Goal: Find specific page/section: Find specific page/section

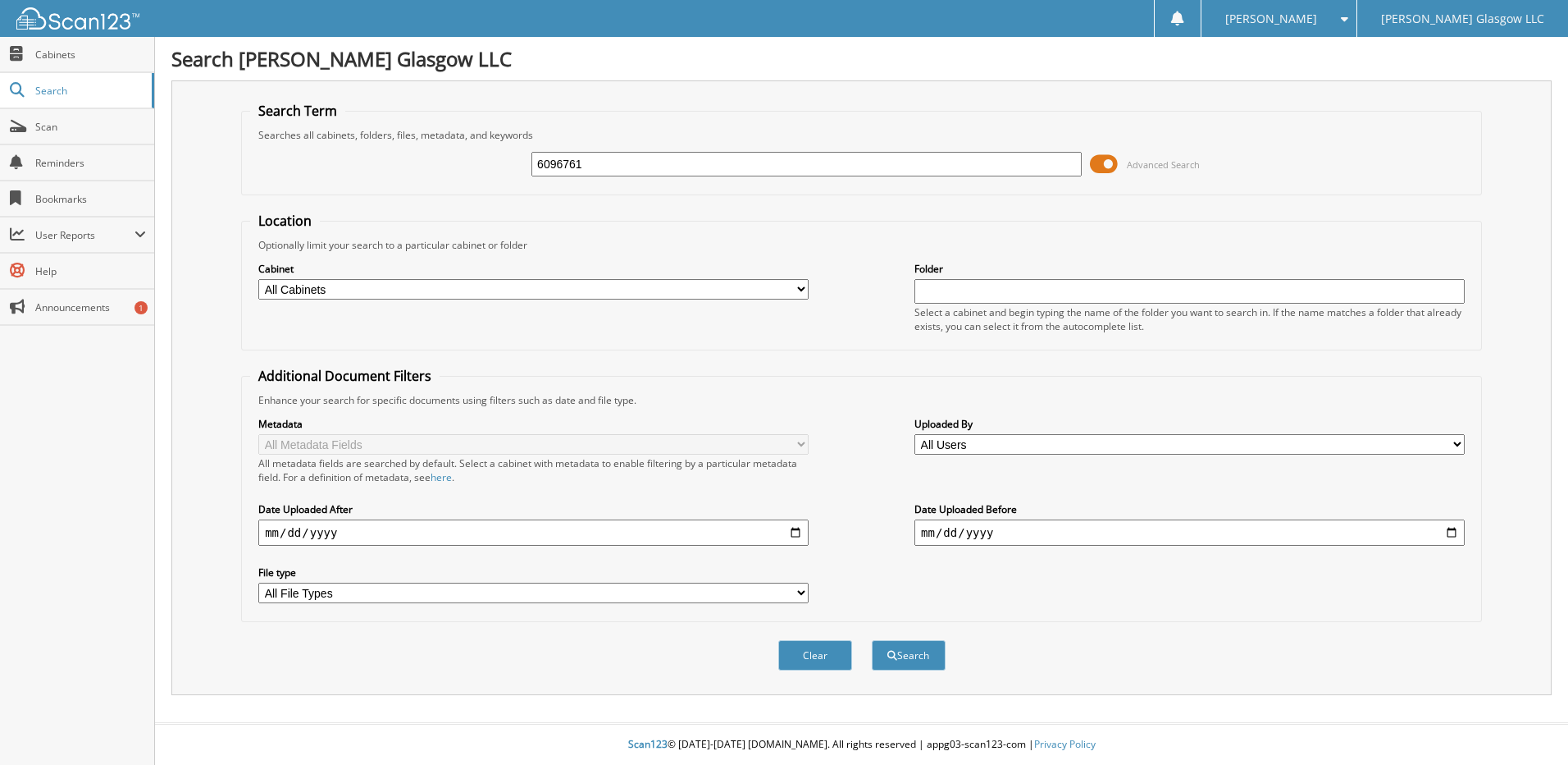
type input "6096761"
click at [871, 640] on button "Search" at bounding box center [908, 655] width 74 height 31
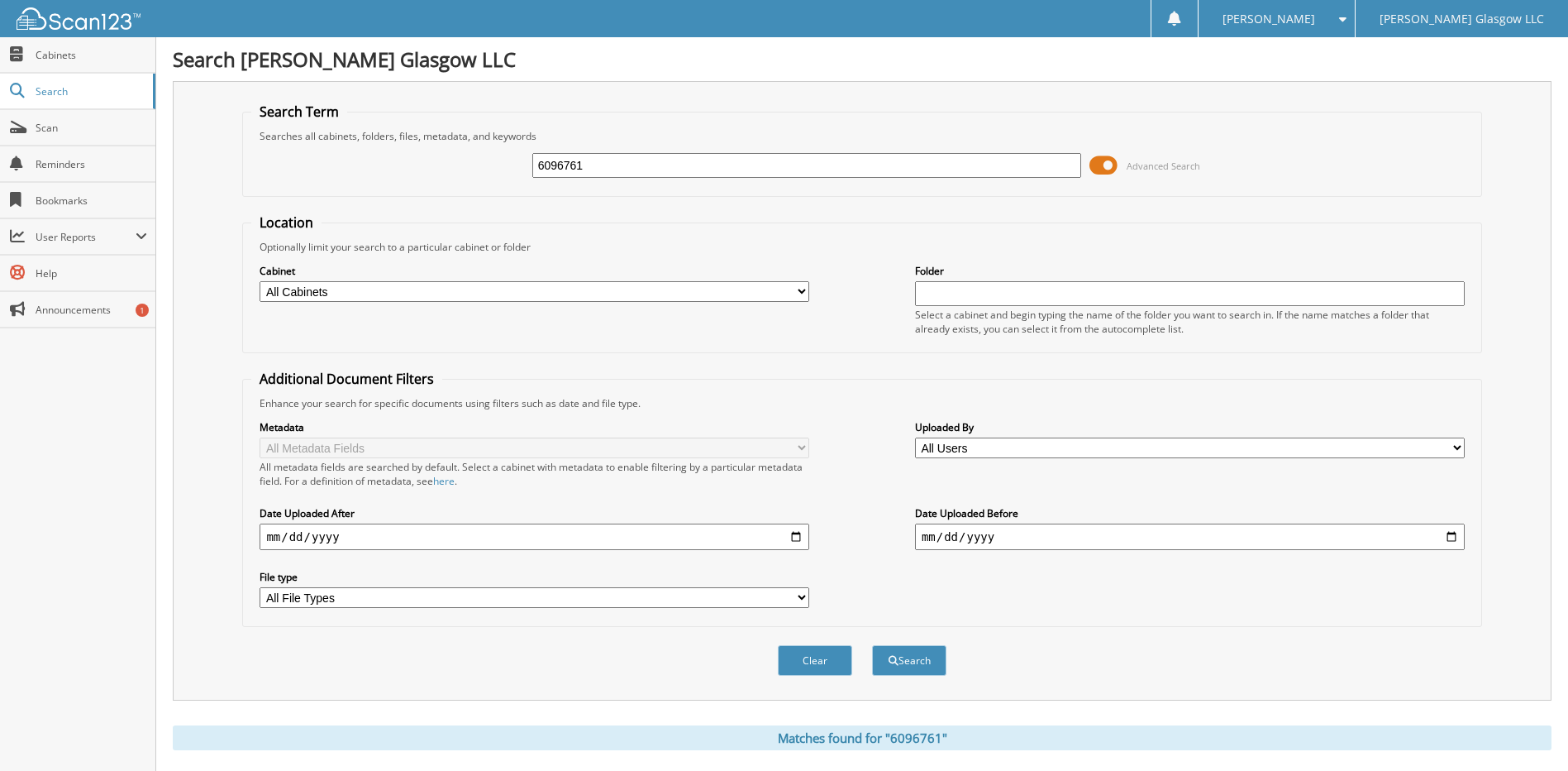
click at [1111, 166] on span at bounding box center [1103, 165] width 28 height 25
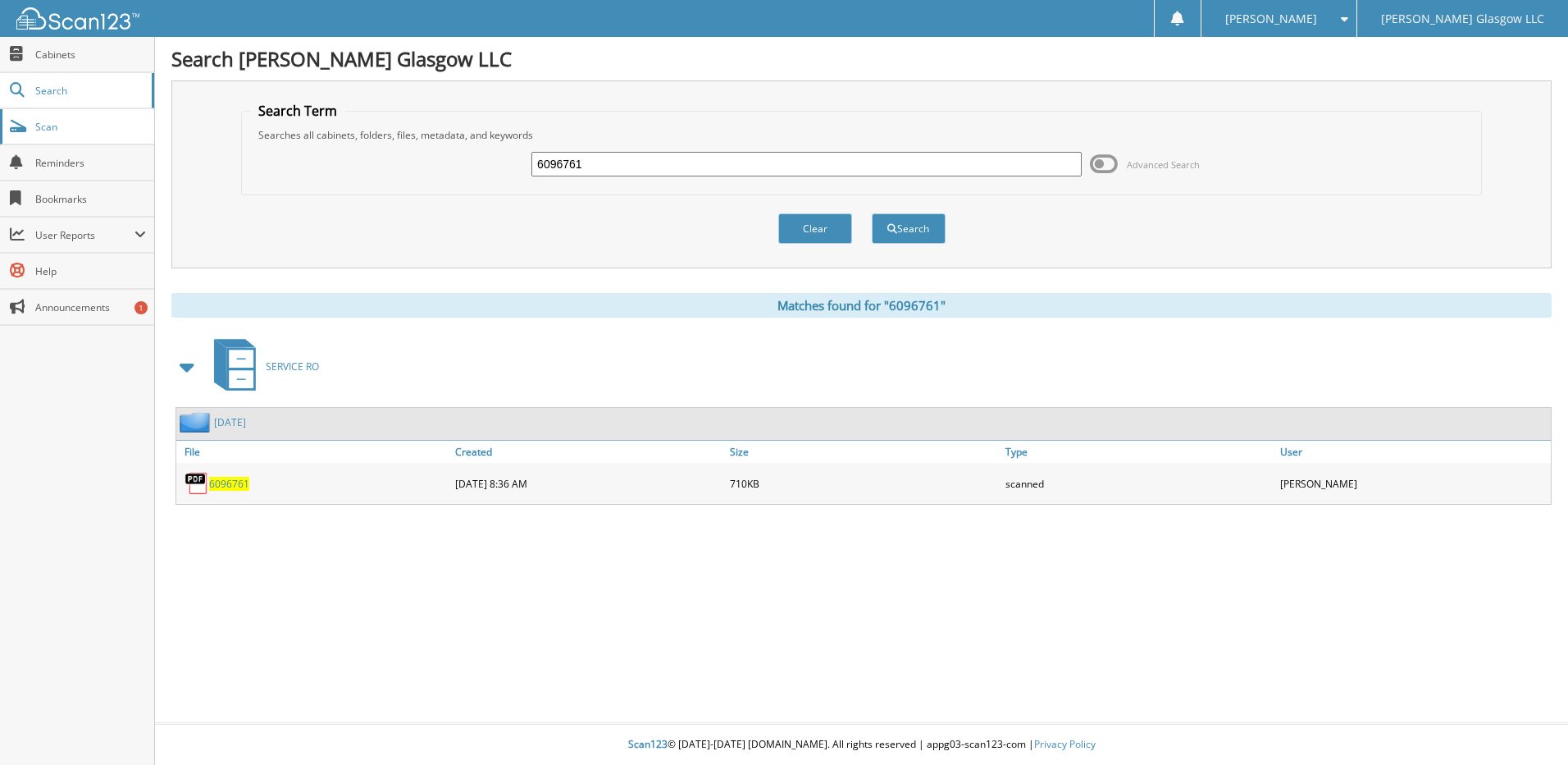
click at [91, 127] on span "Scan" at bounding box center [90, 126] width 110 height 14
